Goal: Obtain resource: Download file/media

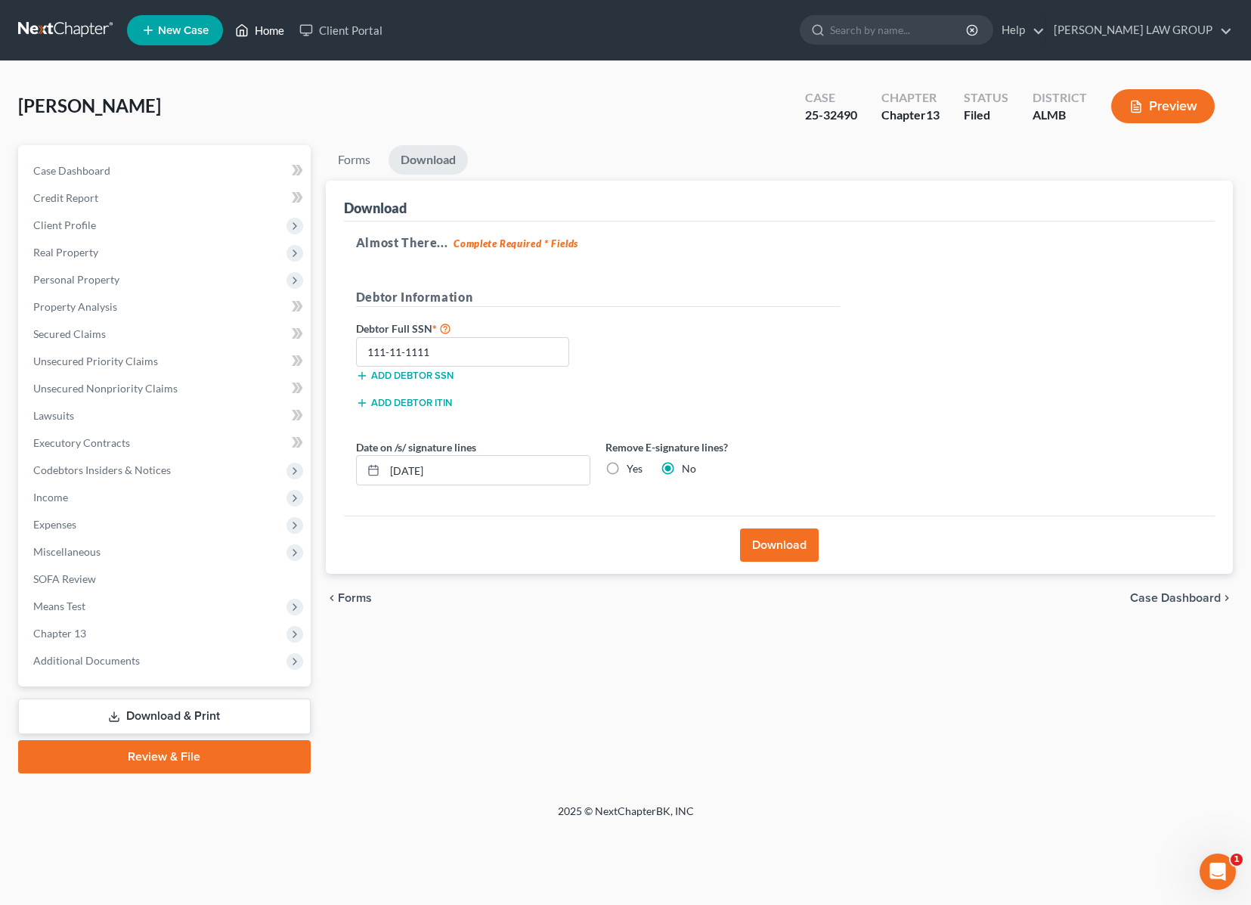
click at [267, 28] on link "Home" at bounding box center [260, 30] width 64 height 27
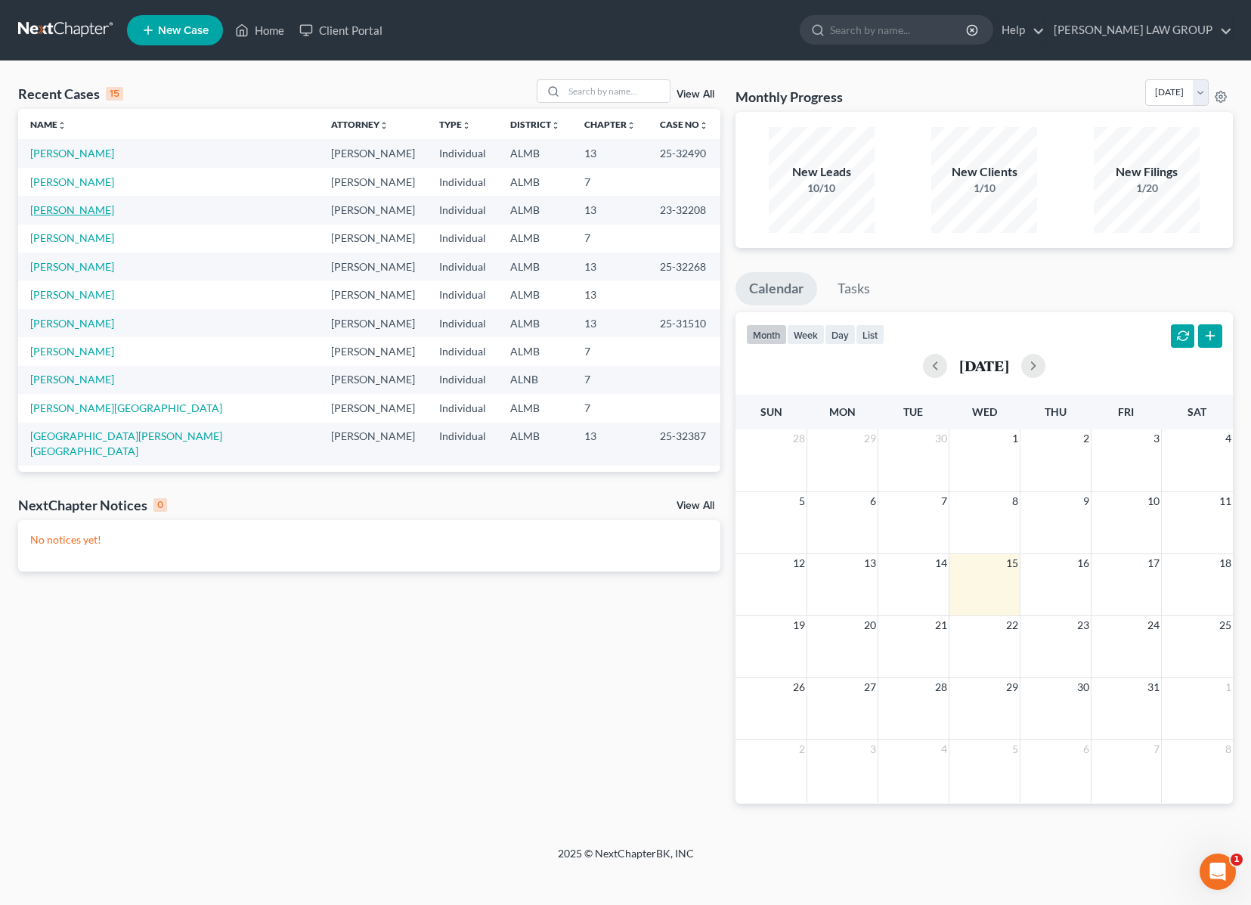
click at [91, 210] on link "[PERSON_NAME]" at bounding box center [72, 209] width 84 height 13
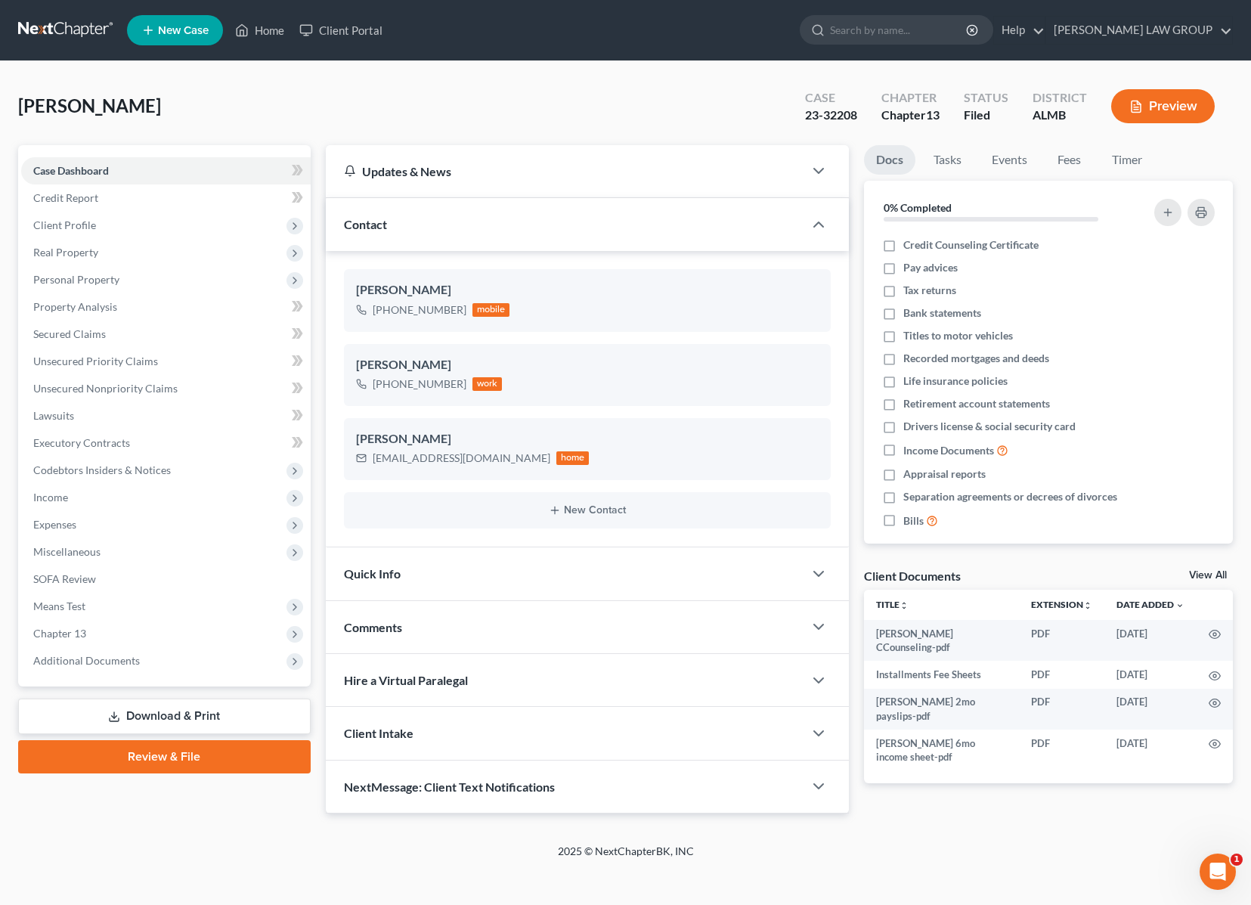
click at [182, 717] on link "Download & Print" at bounding box center [164, 717] width 293 height 36
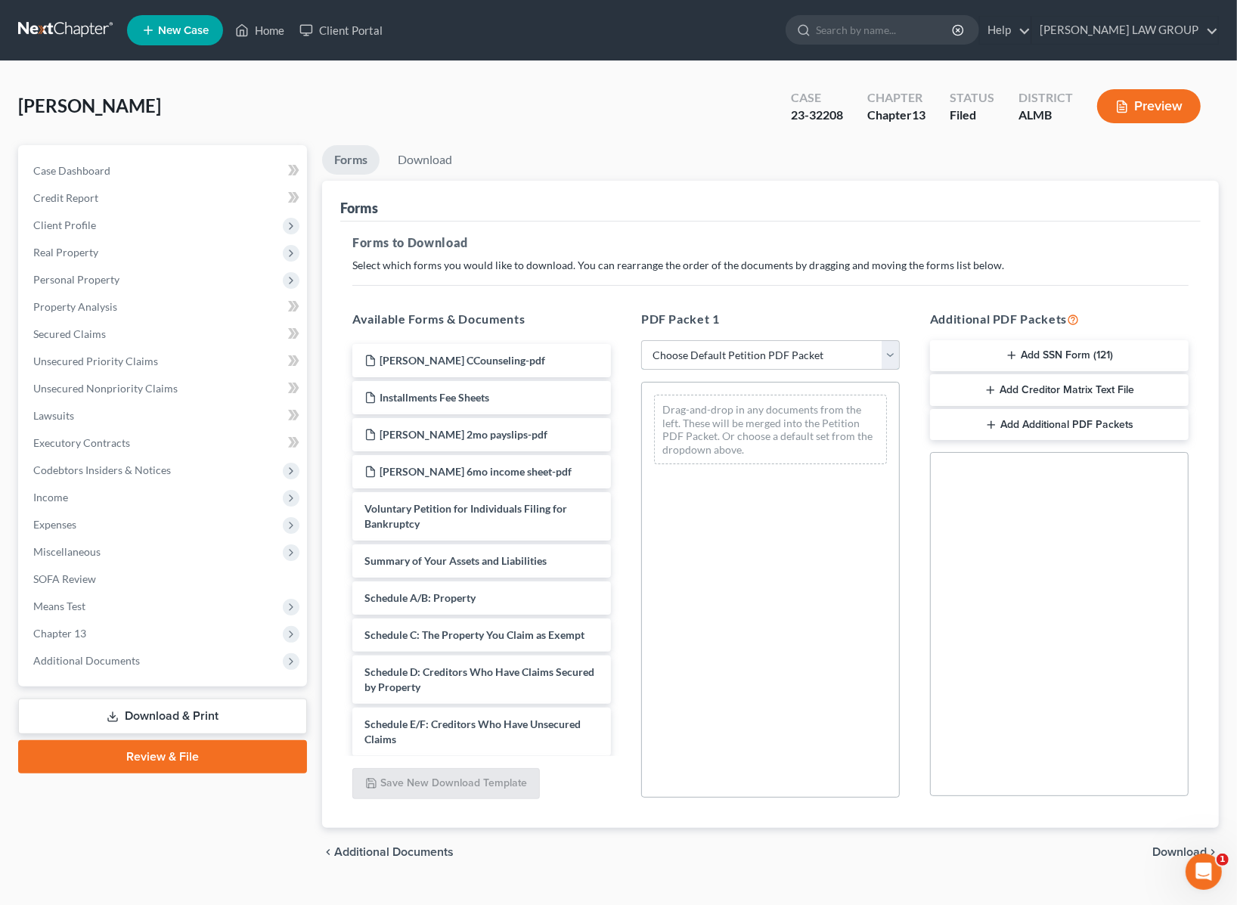
click at [716, 354] on select "Choose Default Petition PDF Packet Complete Bankruptcy Petition (all forms and …" at bounding box center [770, 355] width 259 height 30
select select "2"
click at [641, 340] on select "Choose Default Petition PDF Packet Complete Bankruptcy Petition (all forms and …" at bounding box center [770, 355] width 259 height 30
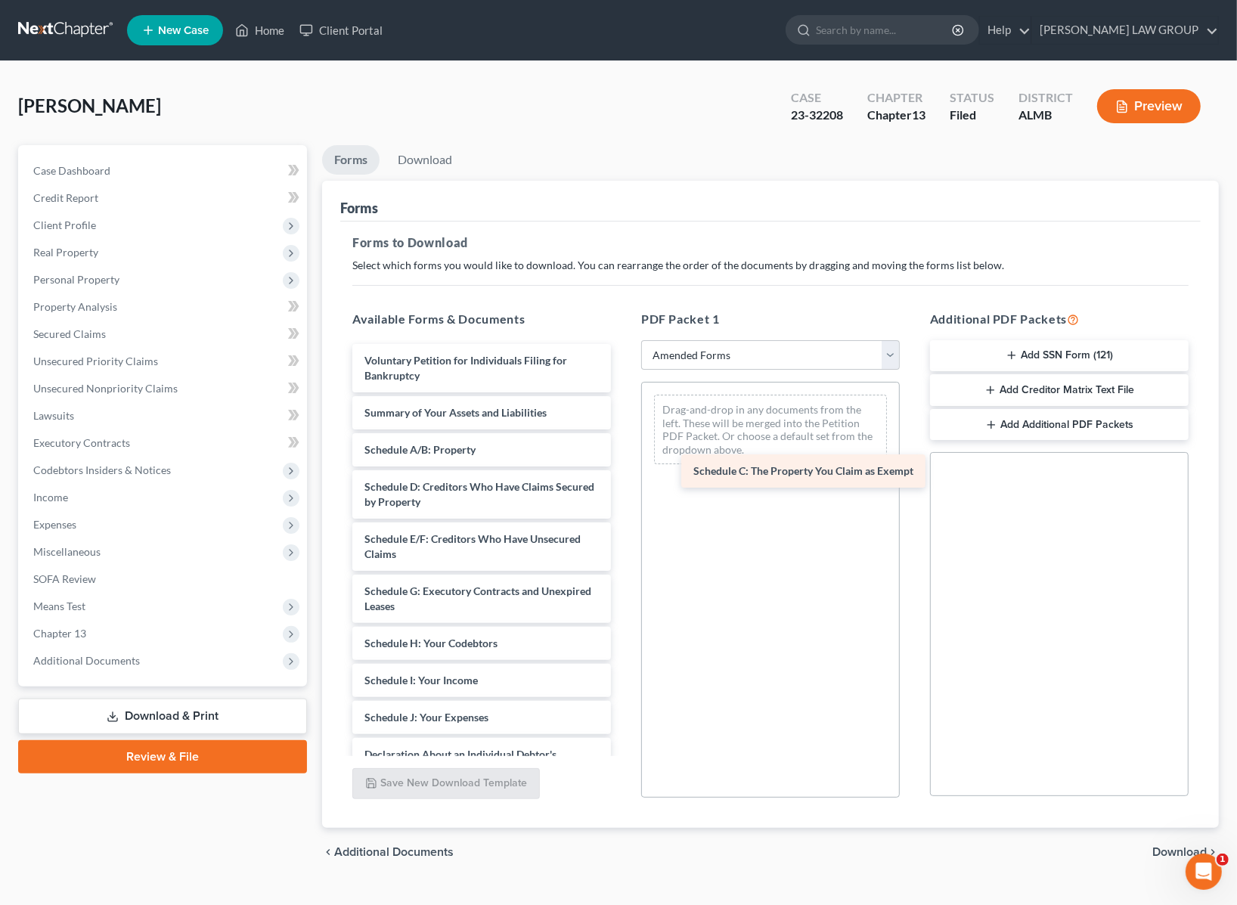
drag, startPoint x: 467, startPoint y: 492, endPoint x: 796, endPoint y: 477, distance: 329.3
click at [623, 477] on div "Schedule C: The Property You Claim as Exempt Voluntary Petition for Individuals…" at bounding box center [481, 699] width 283 height 710
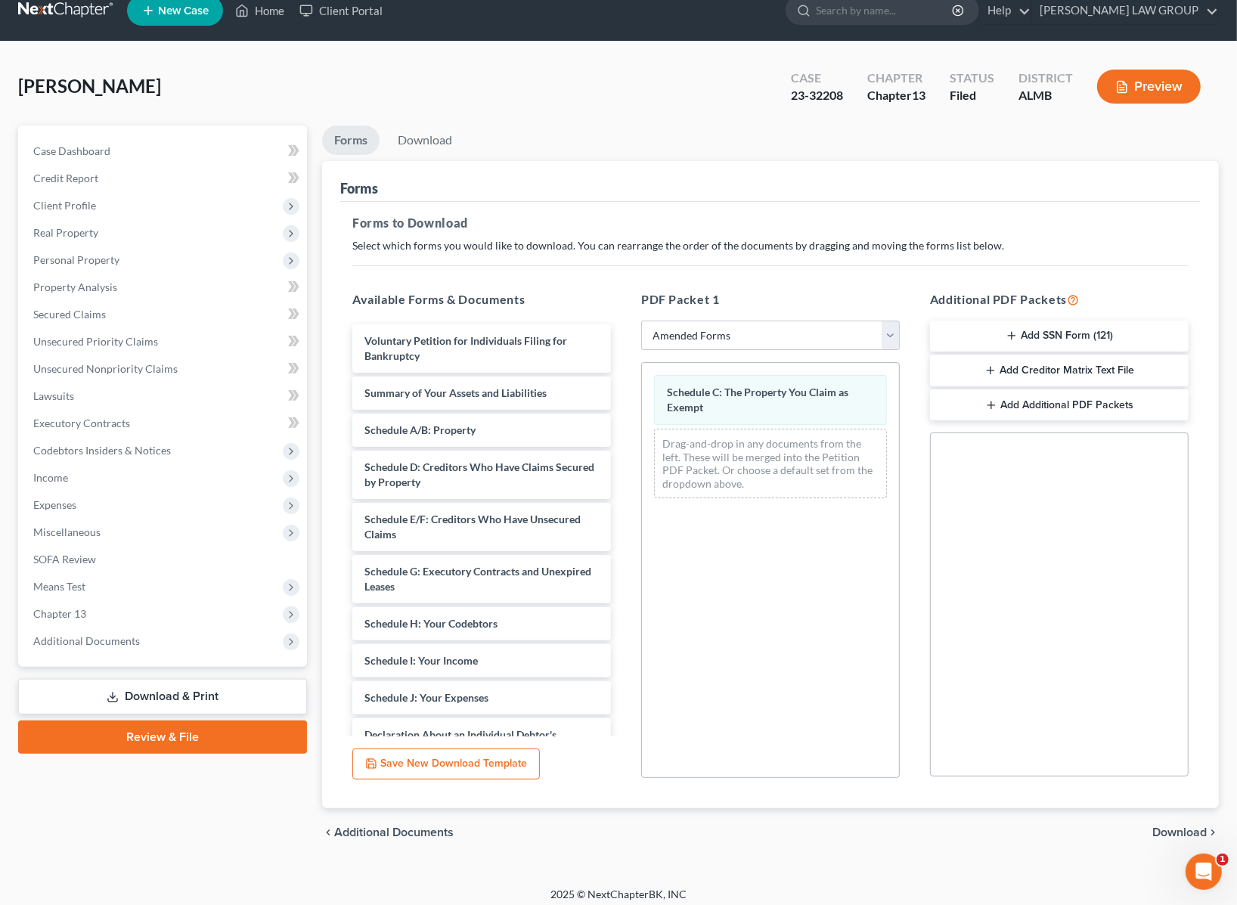
scroll to position [28, 0]
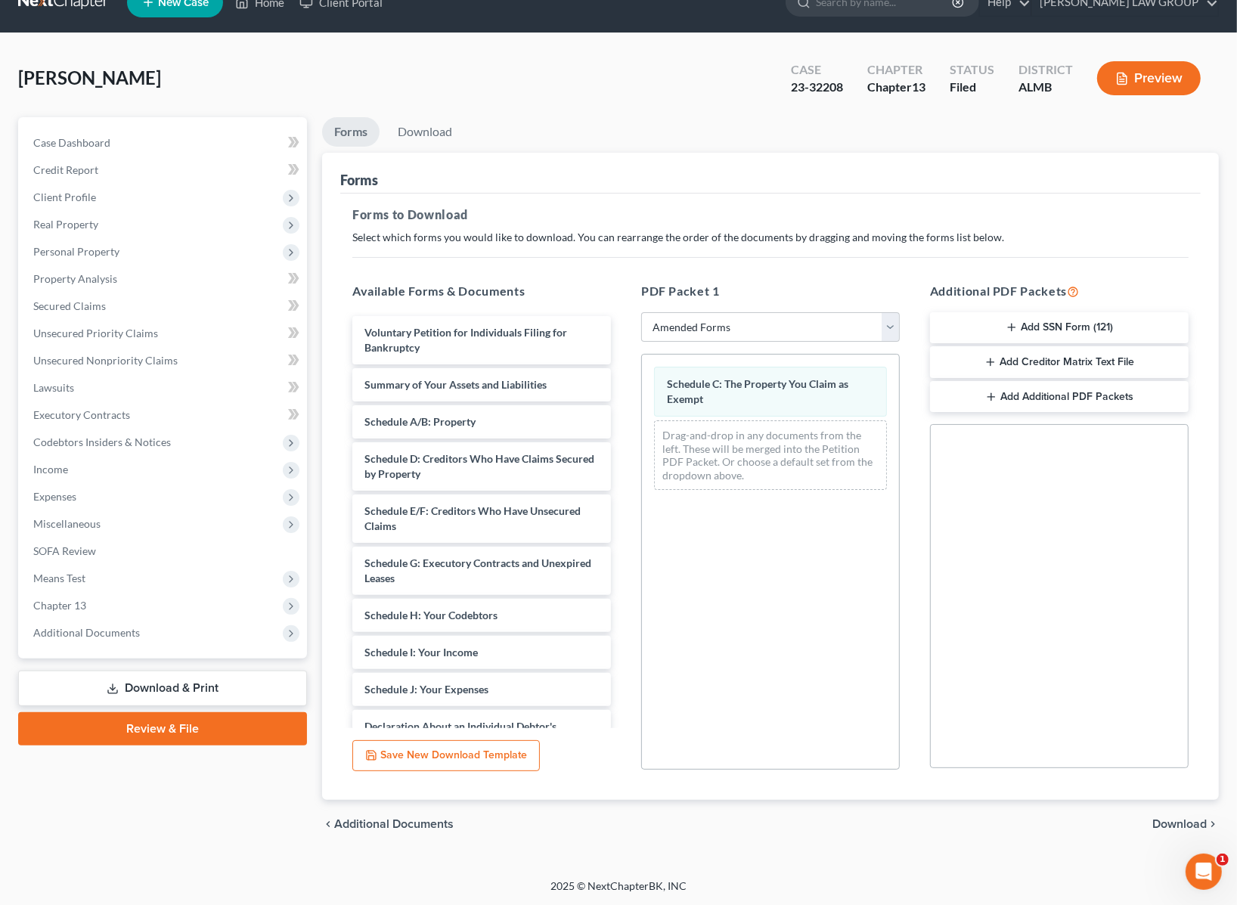
click at [1174, 827] on span "Download" at bounding box center [1179, 824] width 54 height 12
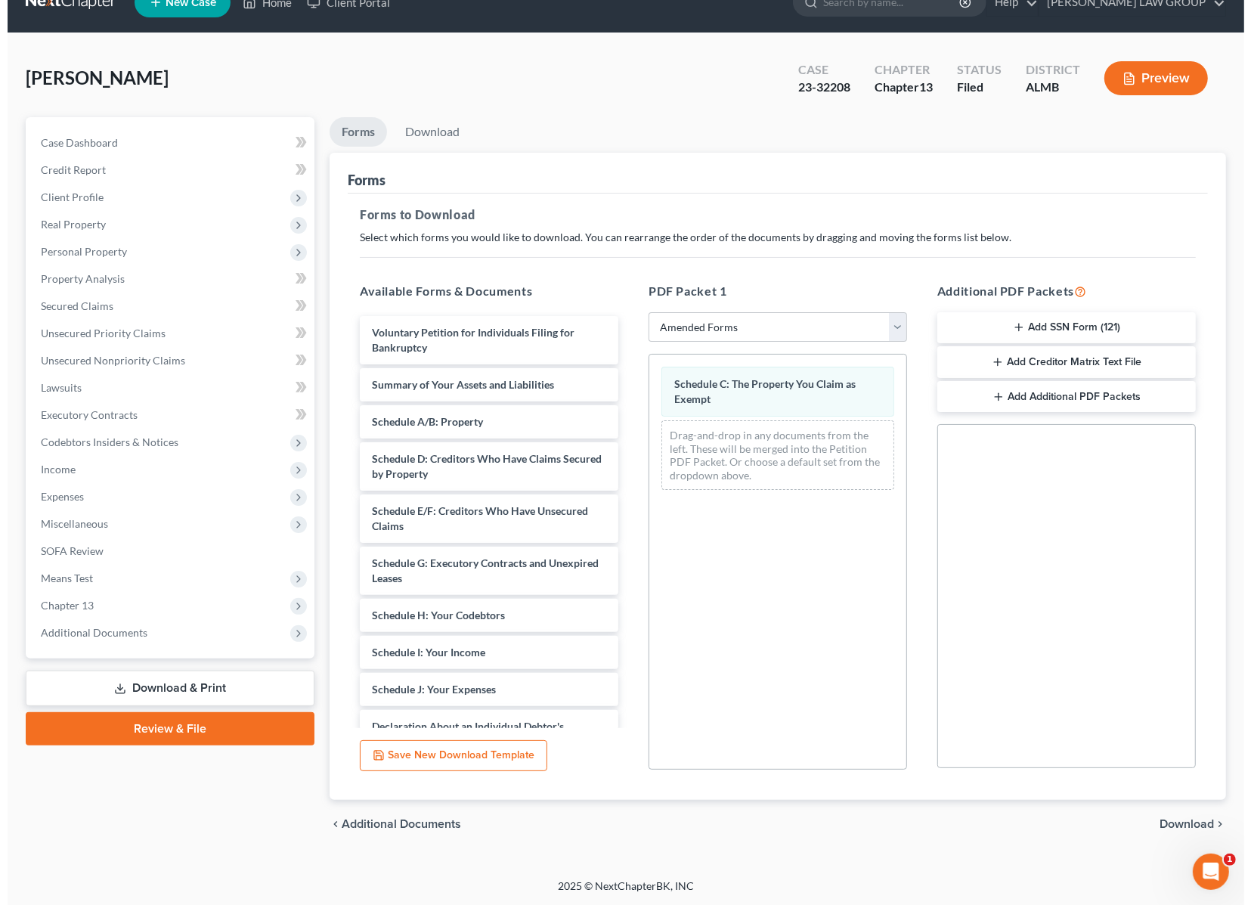
scroll to position [0, 0]
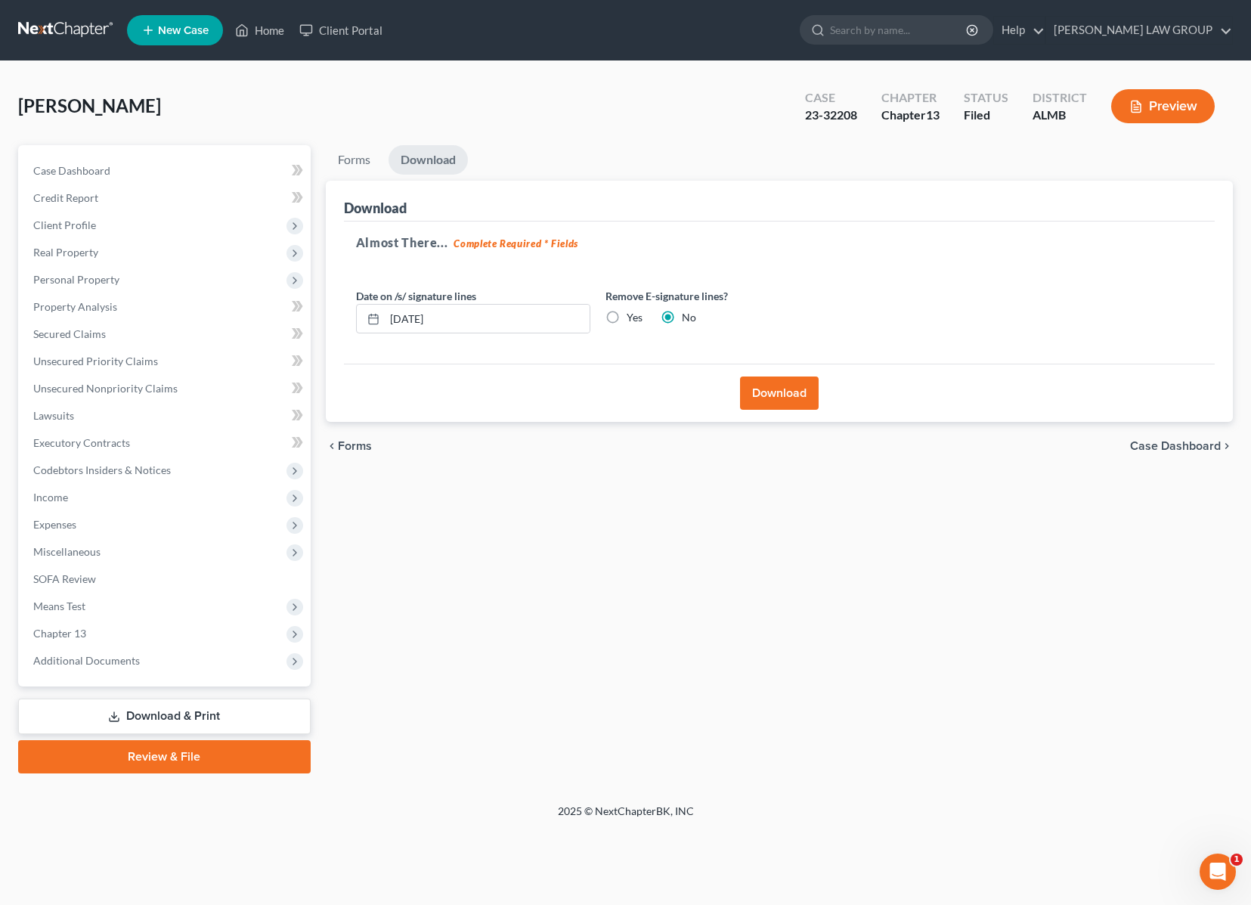
click at [764, 382] on button "Download" at bounding box center [779, 393] width 79 height 33
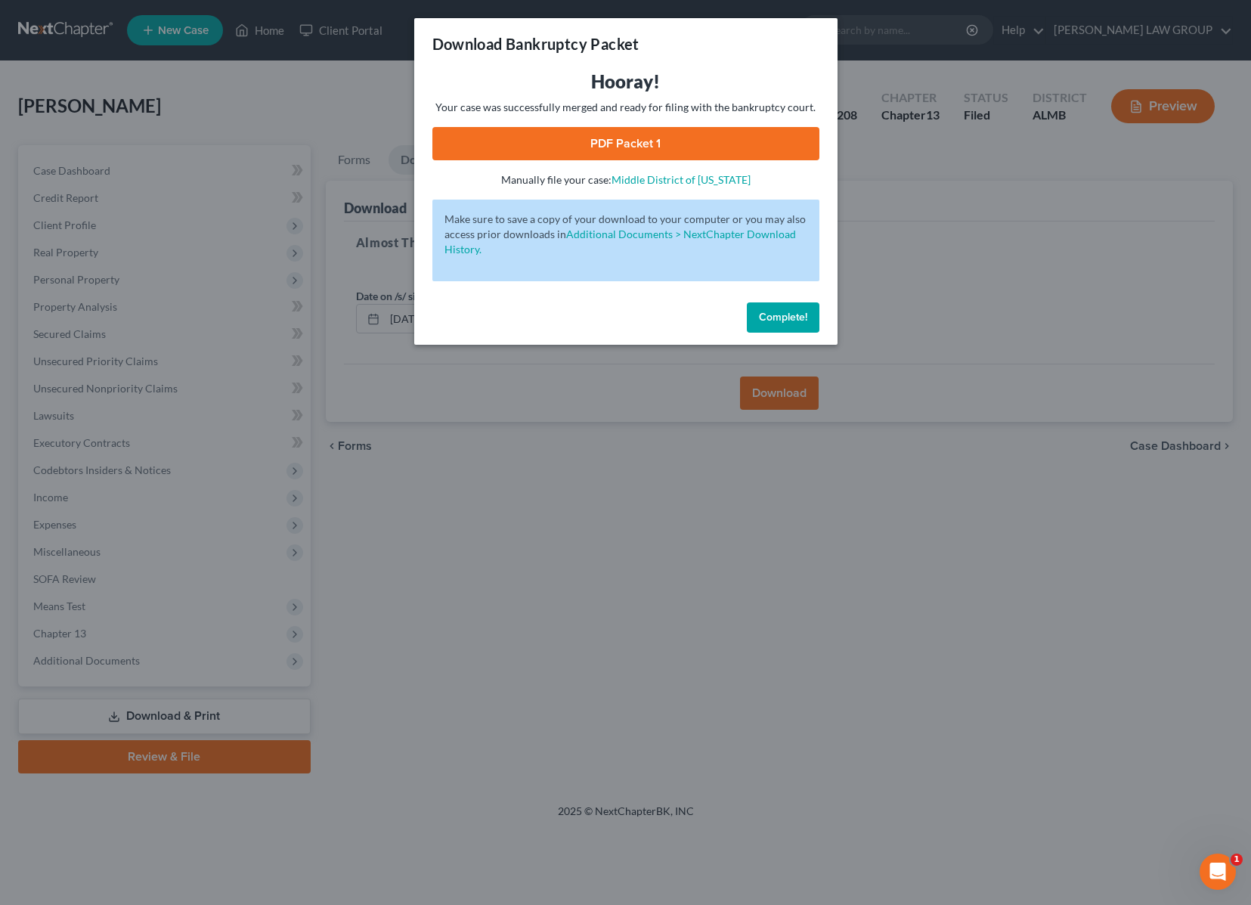
click at [533, 148] on link "PDF Packet 1" at bounding box center [626, 143] width 387 height 33
click at [953, 247] on div "Download Bankruptcy Packet Hooray! Your case was successfully merged and ready …" at bounding box center [625, 452] width 1251 height 905
